Goal: Transaction & Acquisition: Obtain resource

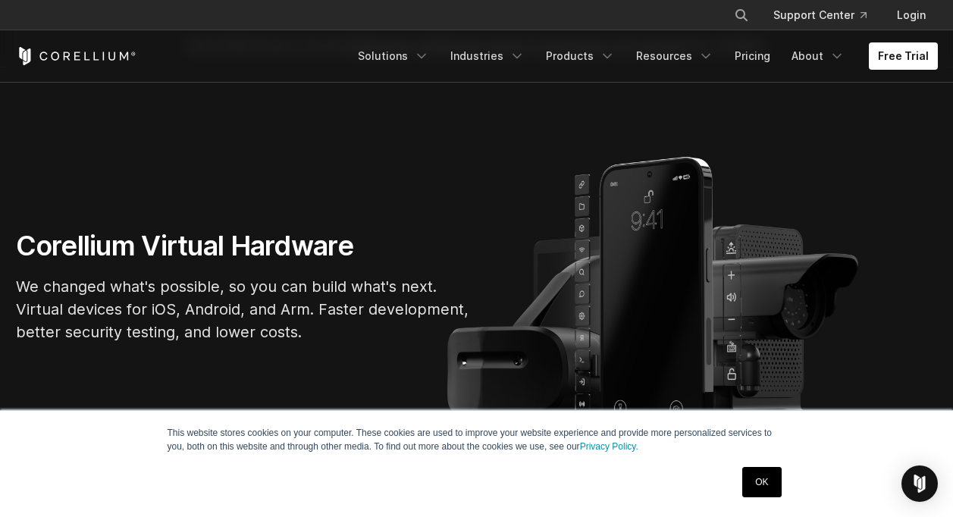
scroll to position [76, 0]
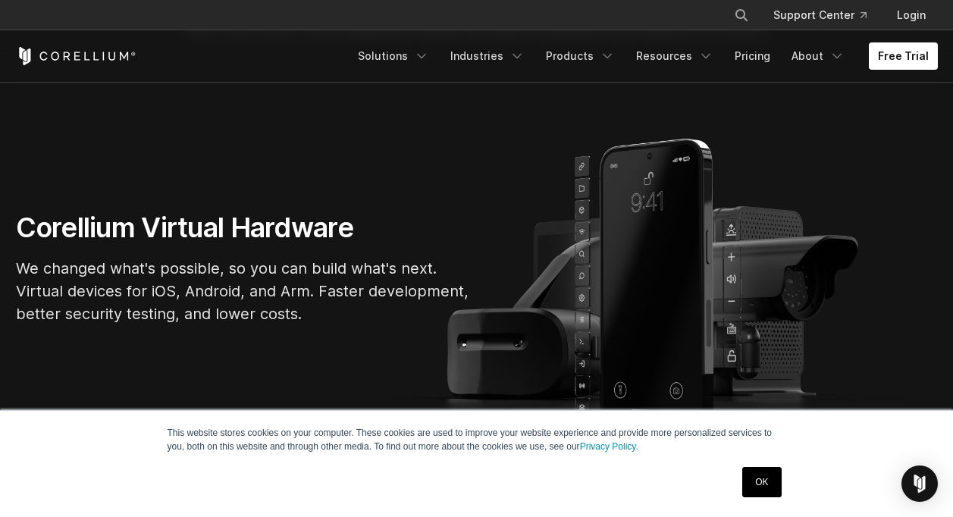
click at [399, 266] on p "We changed what's possible, so you can build what's next. Virtual devices for i…" at bounding box center [243, 291] width 455 height 68
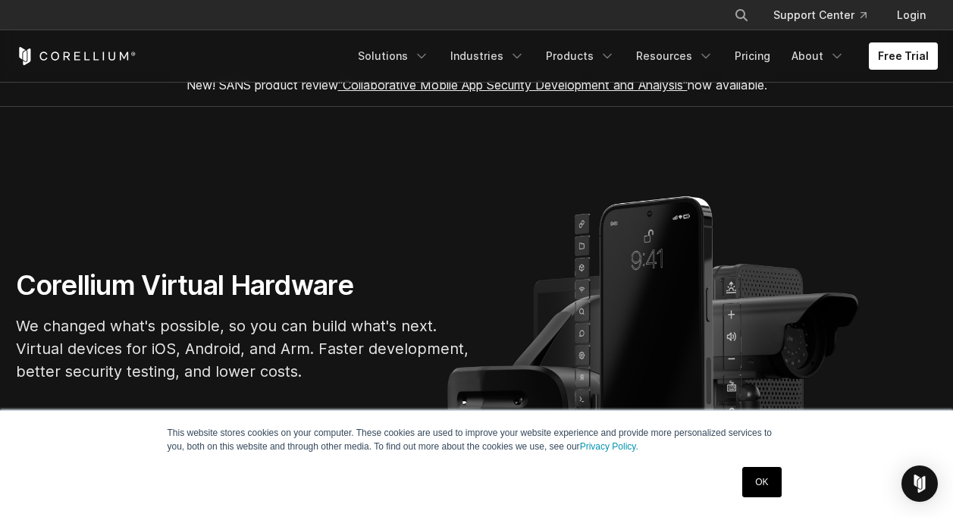
scroll to position [0, 0]
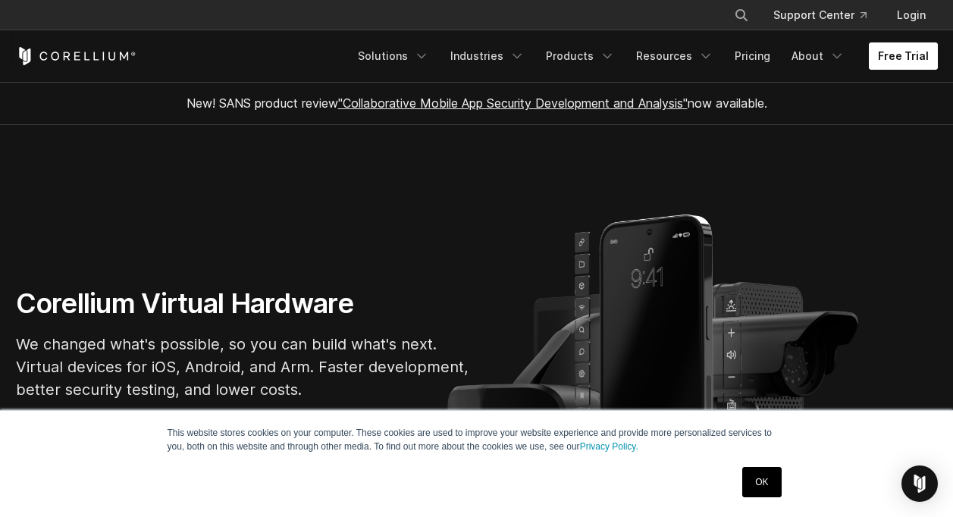
click at [902, 58] on link "Free Trial" at bounding box center [903, 55] width 69 height 27
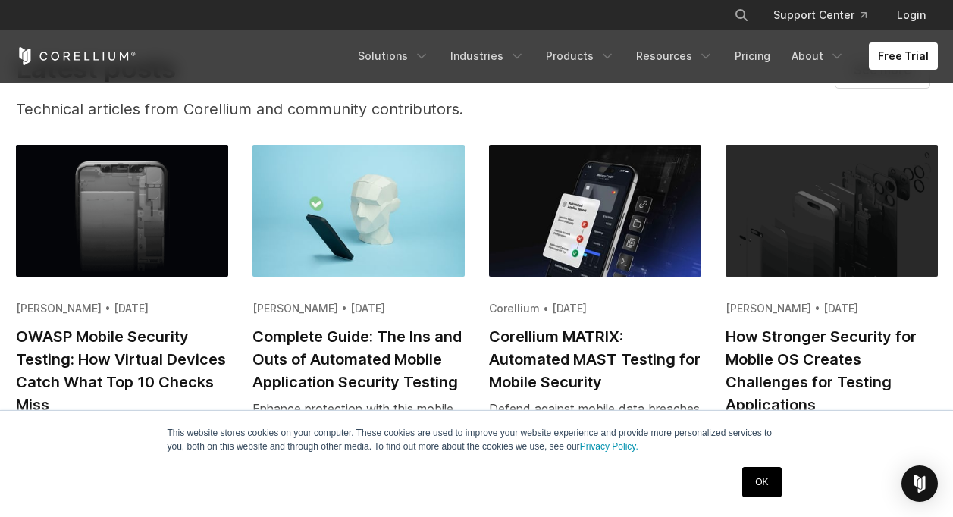
scroll to position [2880, 0]
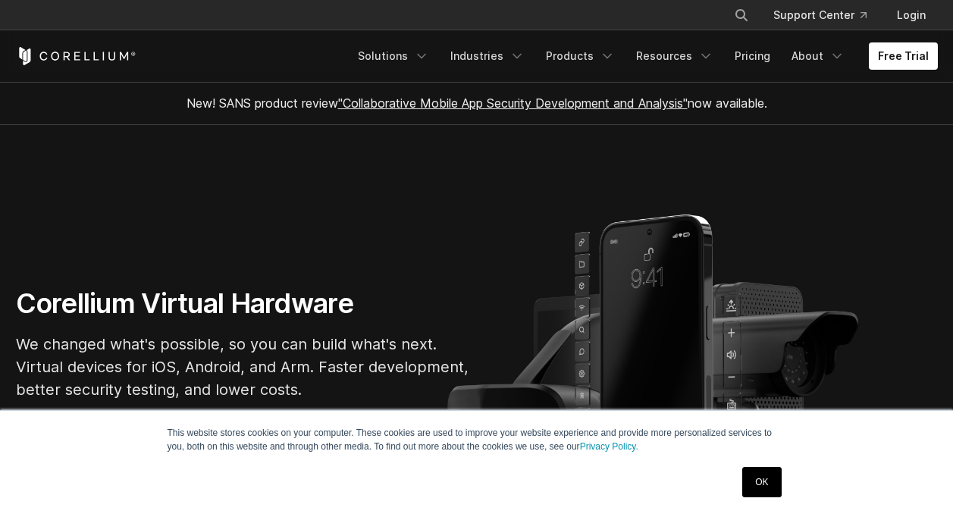
click at [805, 183] on section "Corellium Virtual Hardware We changed what's possible, so you can build what's …" at bounding box center [476, 349] width 953 height 449
click at [423, 60] on link "Solutions" at bounding box center [393, 55] width 89 height 27
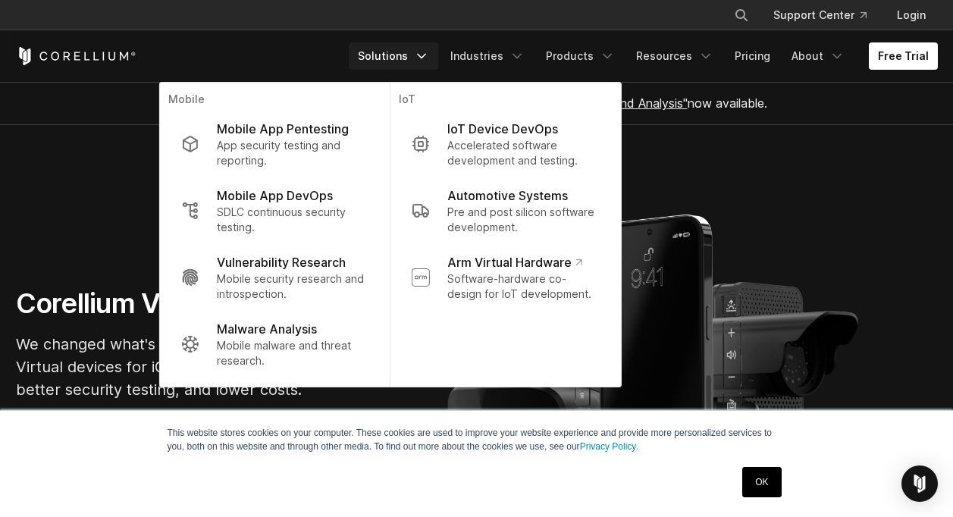
click at [759, 236] on section "Corellium Virtual Hardware We changed what's possible, so you can build what's …" at bounding box center [476, 349] width 953 height 449
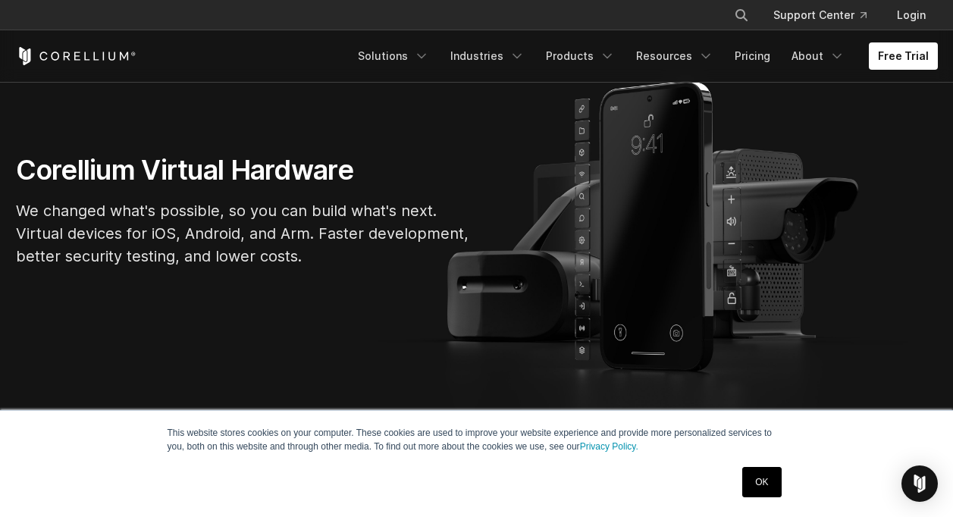
scroll to position [152, 0]
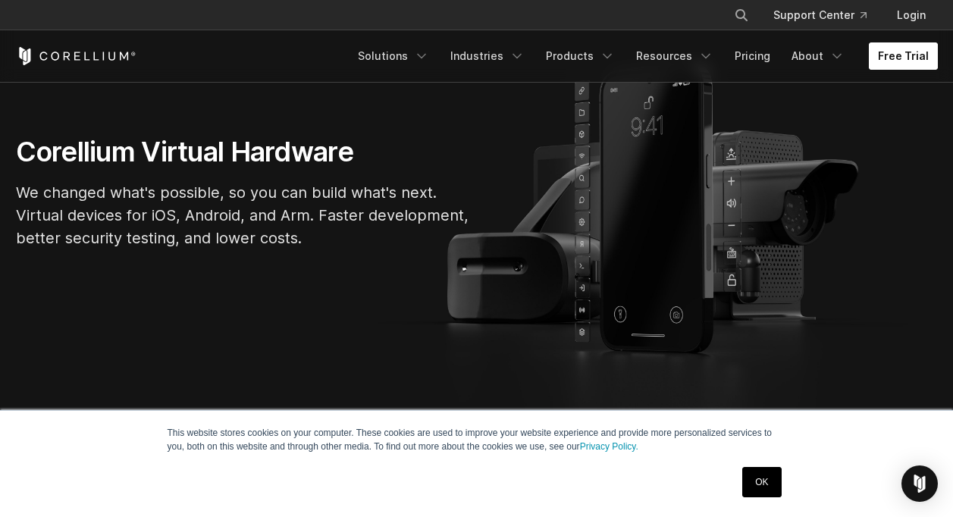
click at [897, 55] on link "Free Trial" at bounding box center [903, 55] width 69 height 27
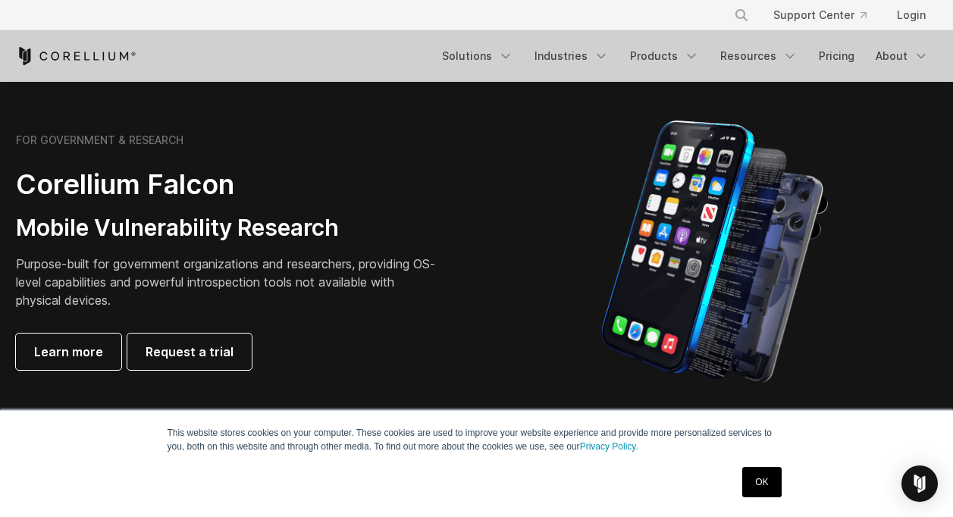
scroll to position [758, 0]
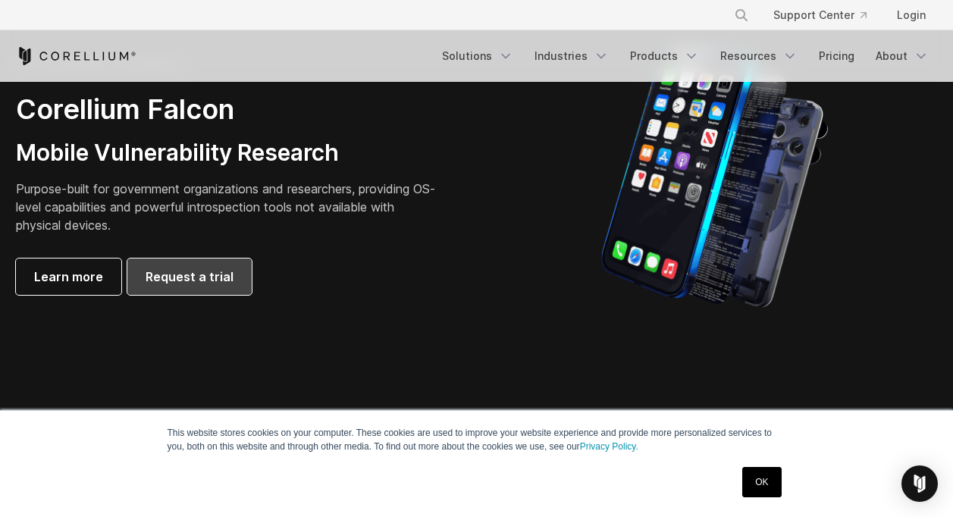
click at [194, 279] on span "Request a trial" at bounding box center [190, 277] width 88 height 18
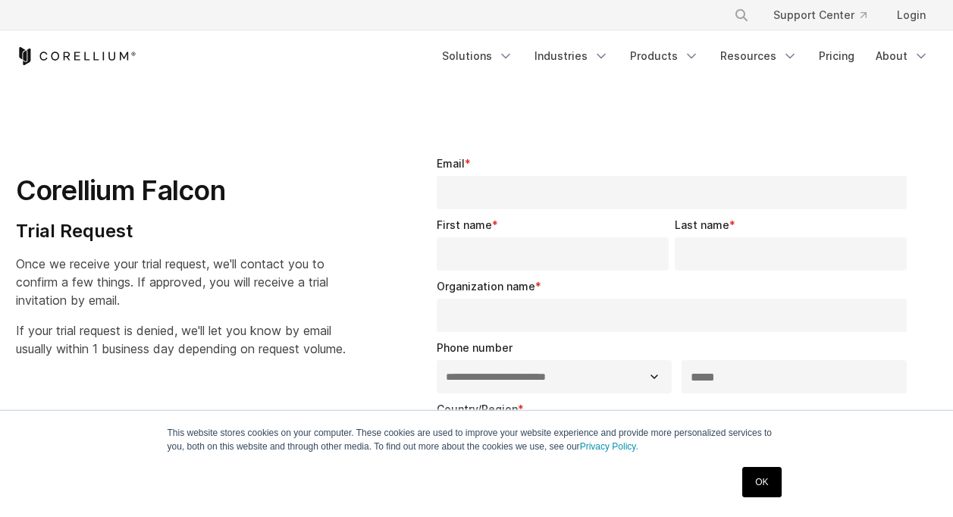
select select "**"
